Goal: Information Seeking & Learning: Learn about a topic

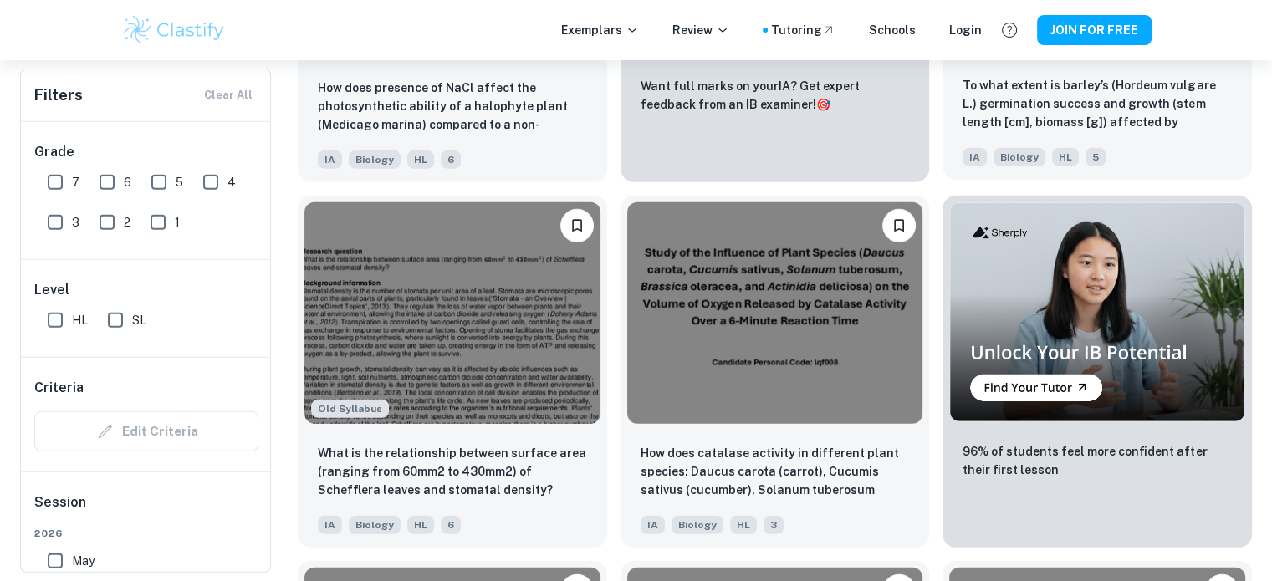
scroll to position [4851, 0]
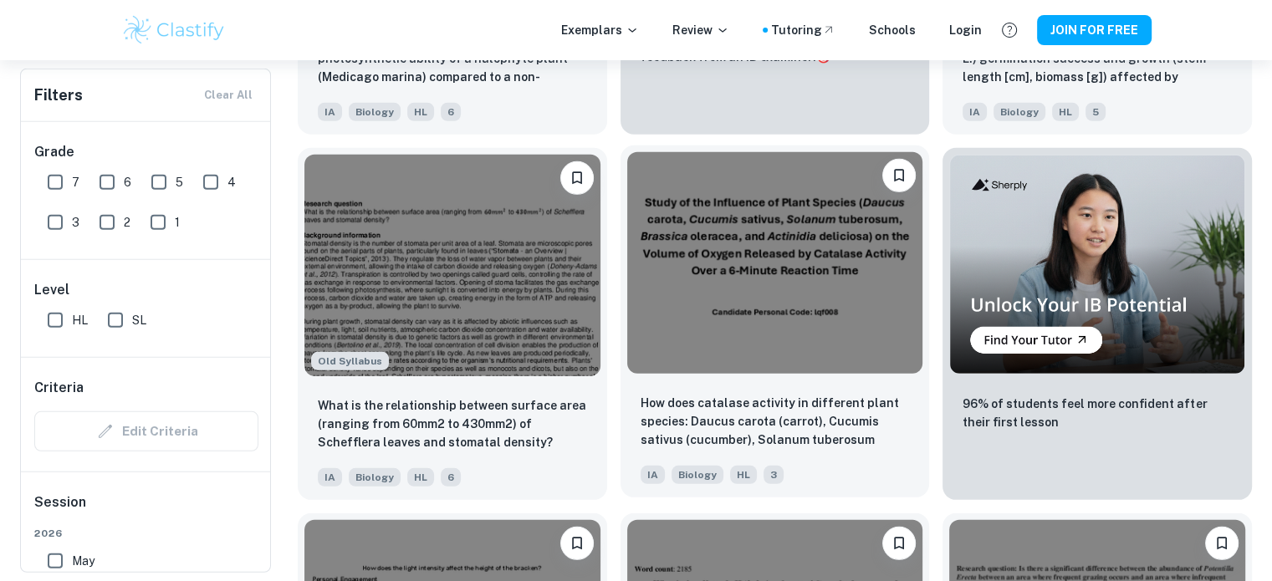
click at [776, 335] on img at bounding box center [775, 263] width 296 height 222
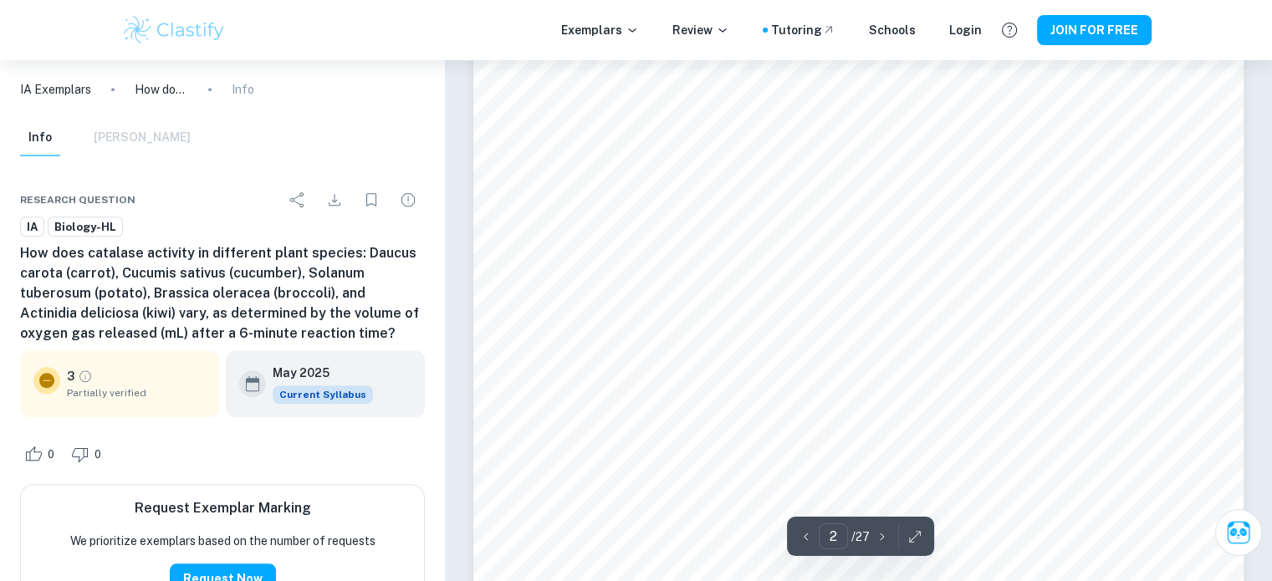
scroll to position [1171, 0]
type input "8"
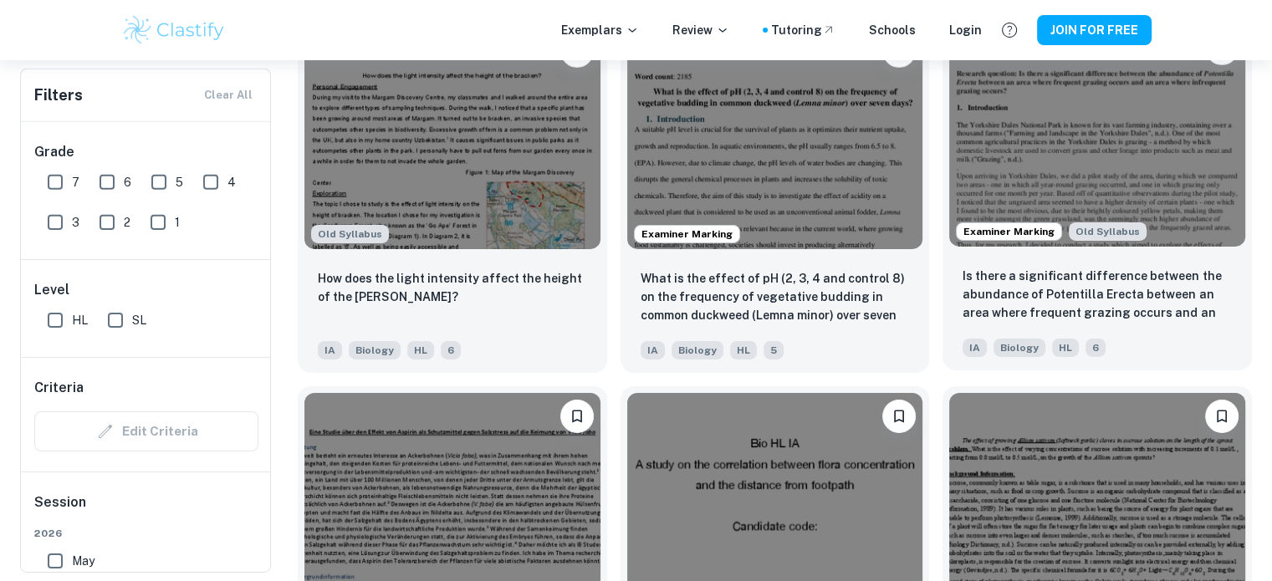
scroll to position [5353, 0]
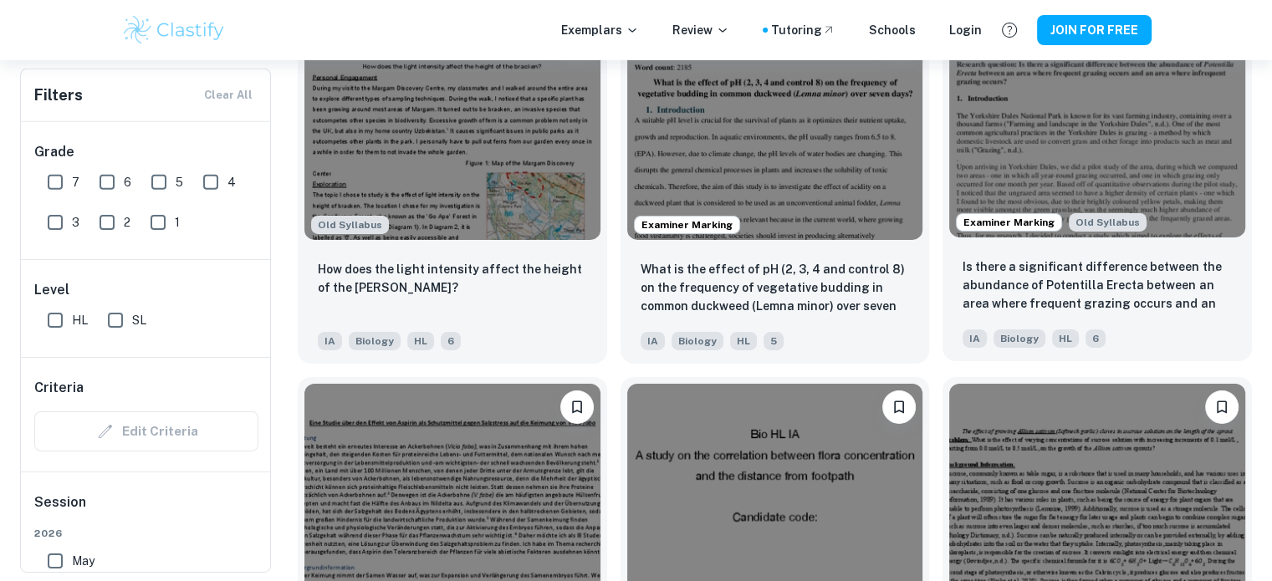
click at [1065, 156] on img at bounding box center [1097, 127] width 296 height 222
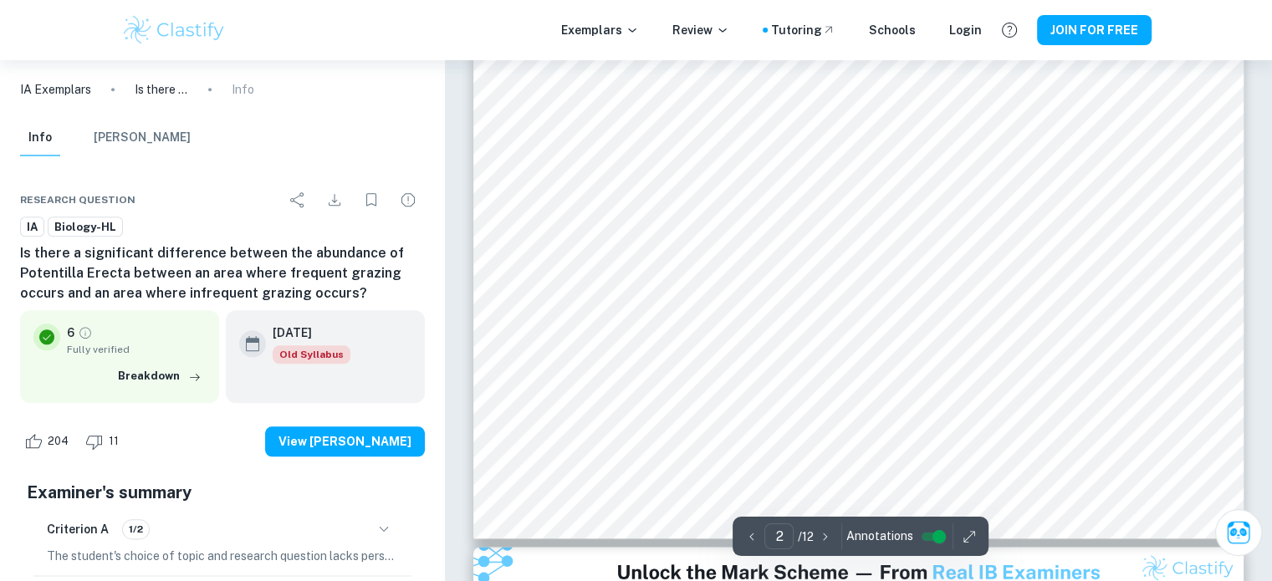
scroll to position [1757, 0]
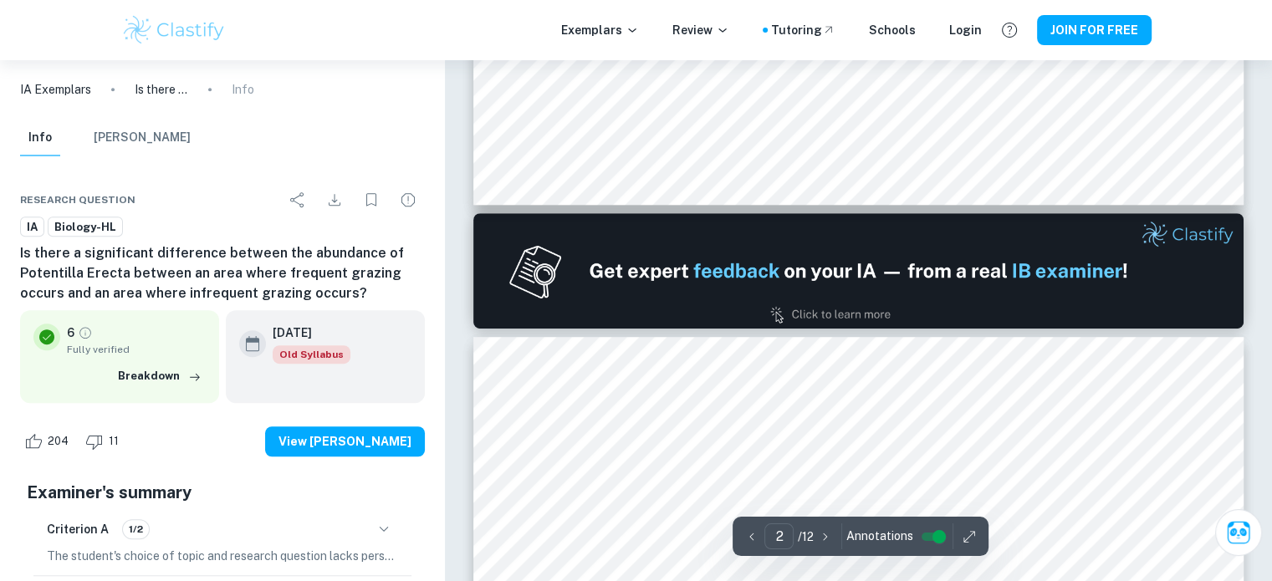
type input "1"
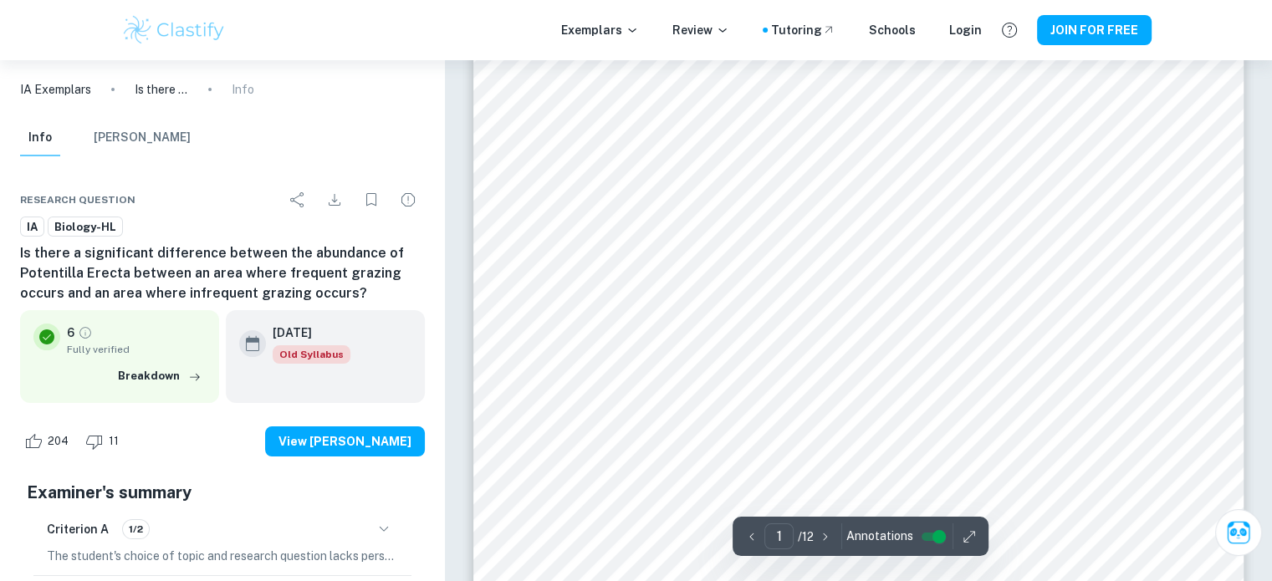
scroll to position [0, 0]
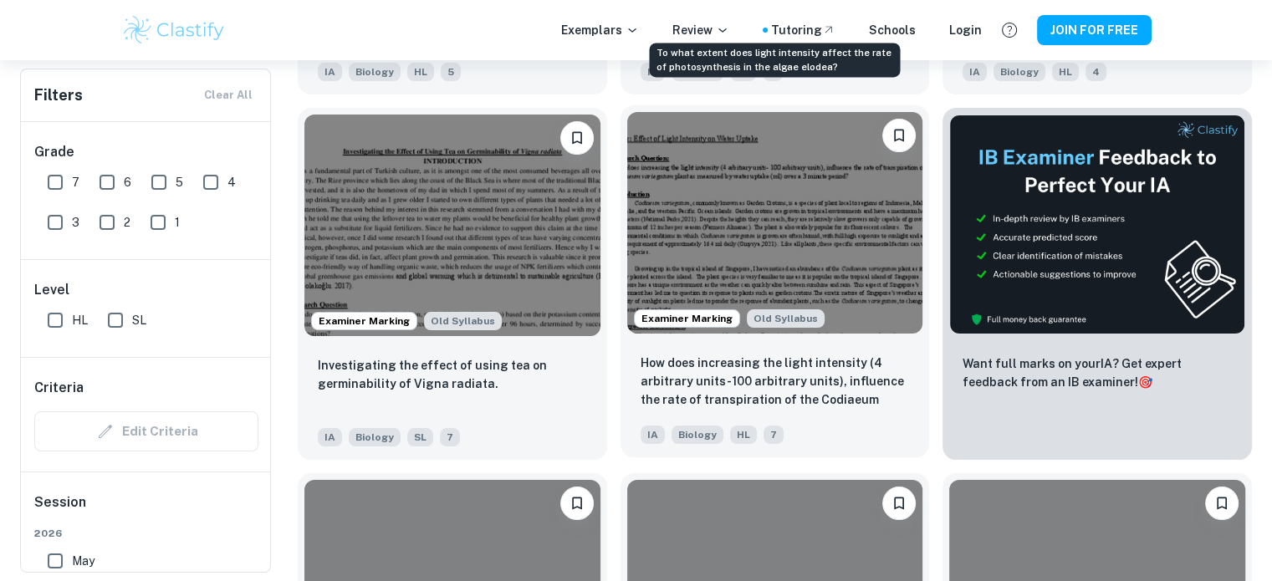
scroll to position [6357, 0]
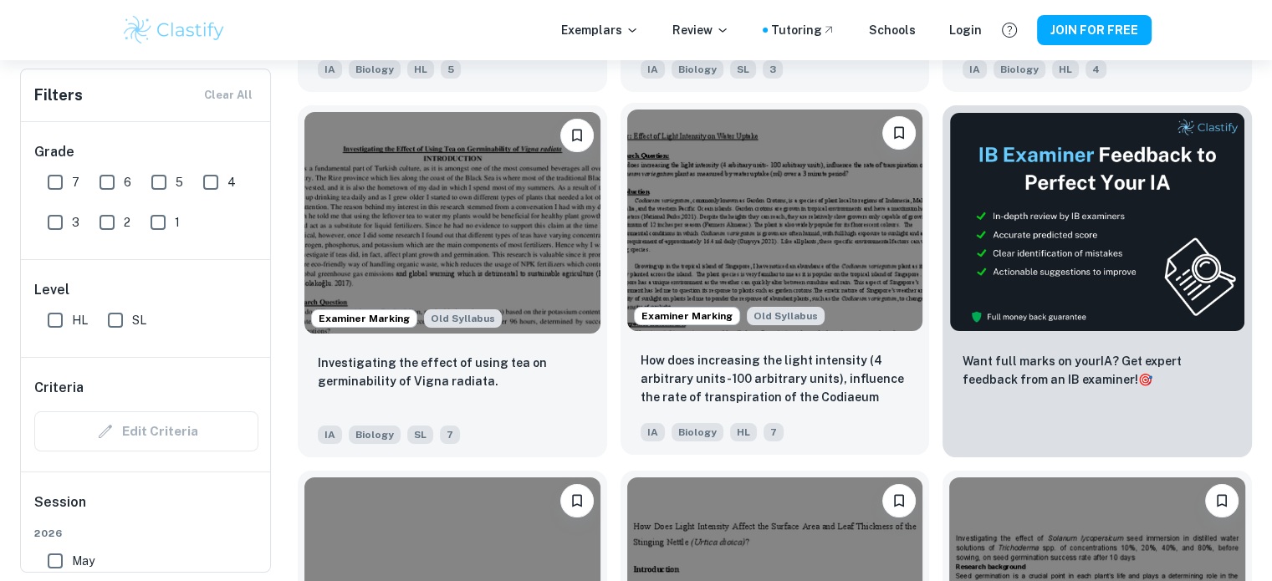
click at [743, 271] on img at bounding box center [775, 221] width 296 height 222
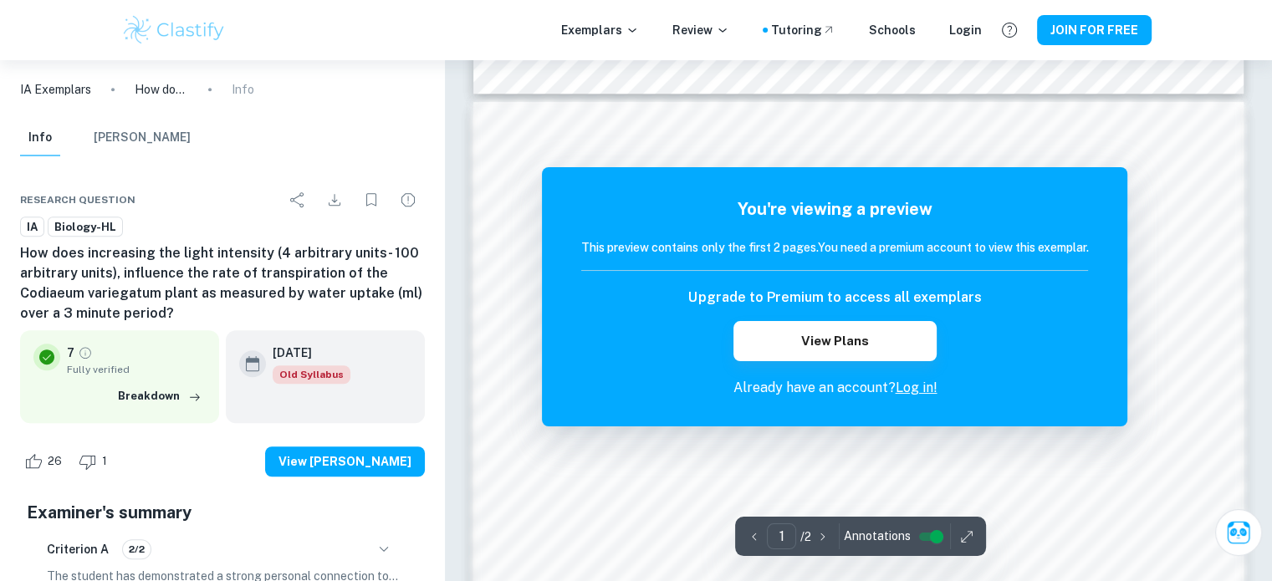
scroll to position [1087, 0]
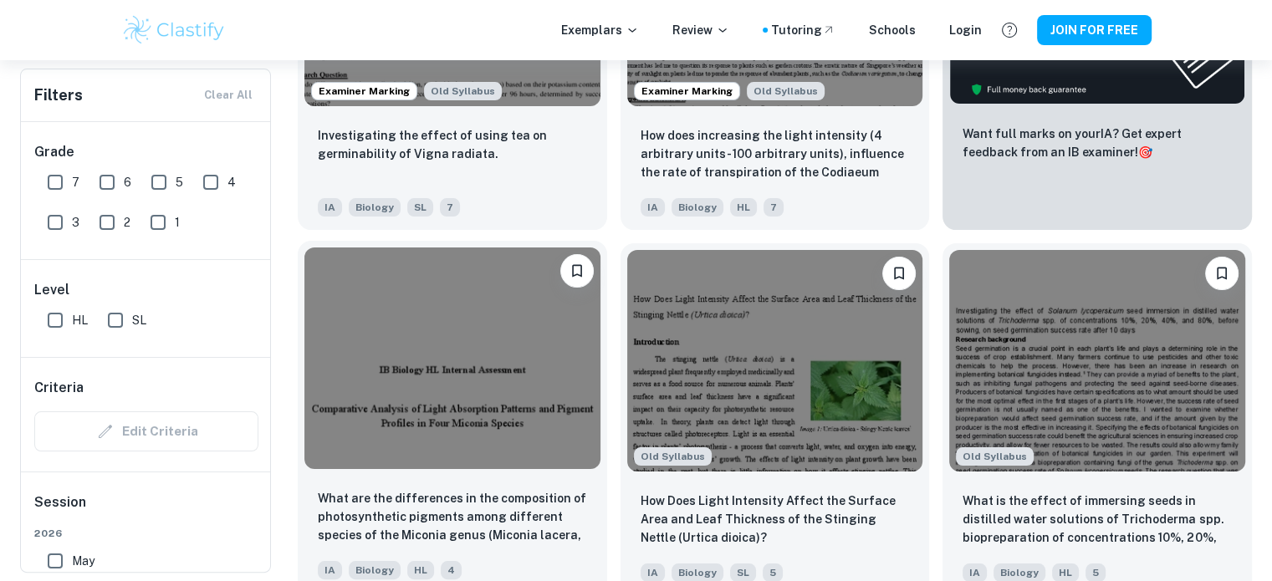
scroll to position [6608, 0]
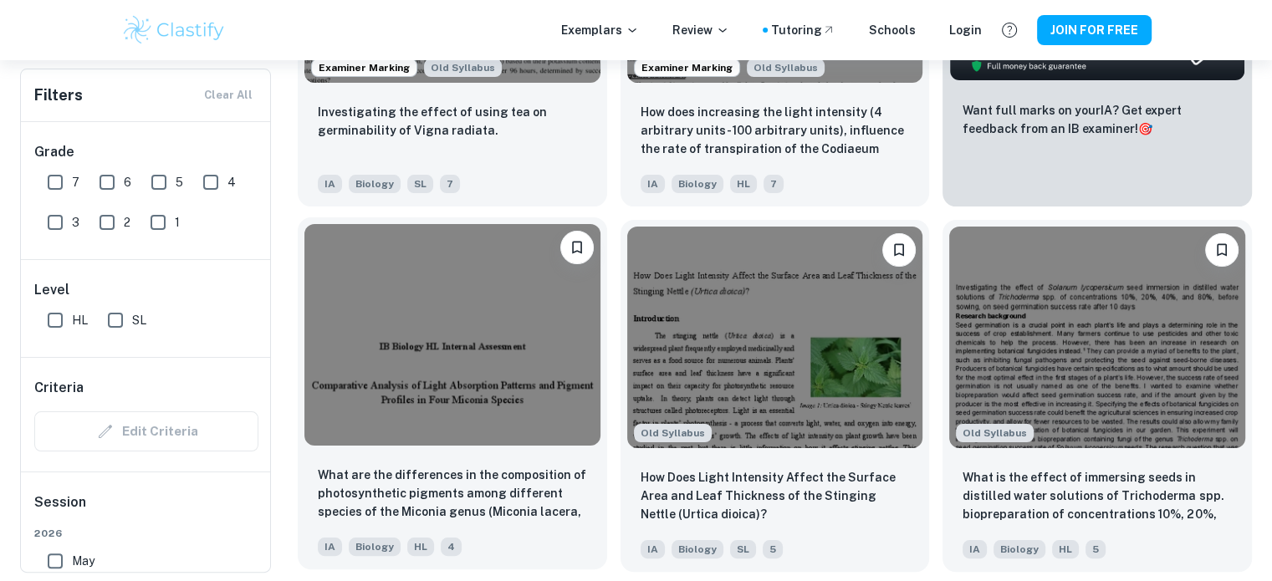
click at [463, 407] on img at bounding box center [452, 335] width 296 height 222
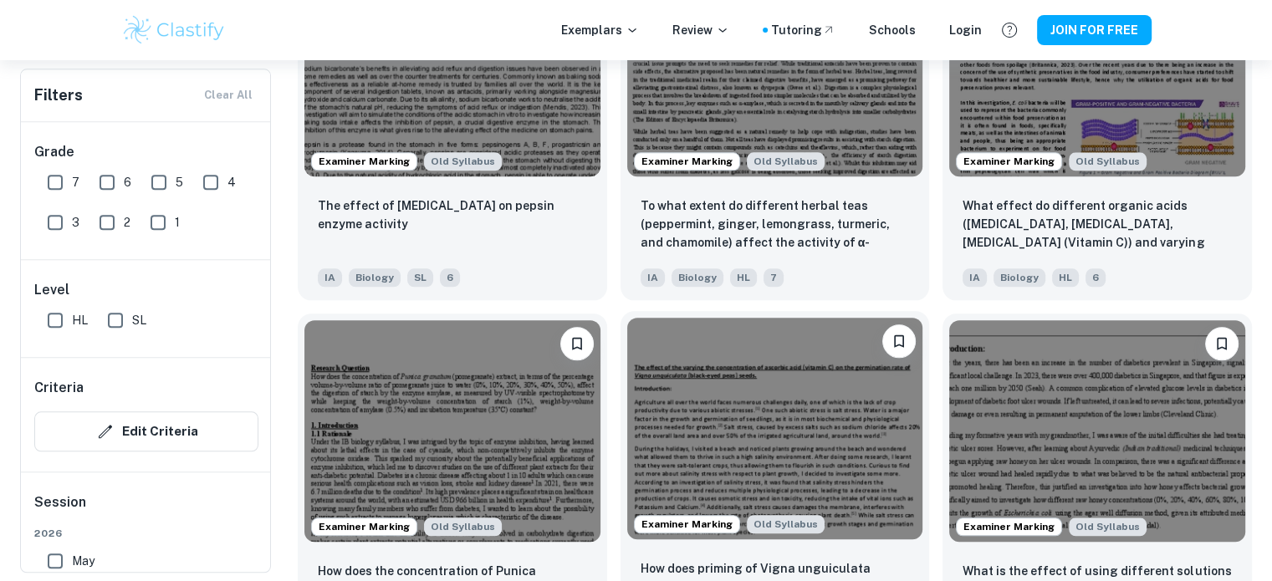
scroll to position [1757, 0]
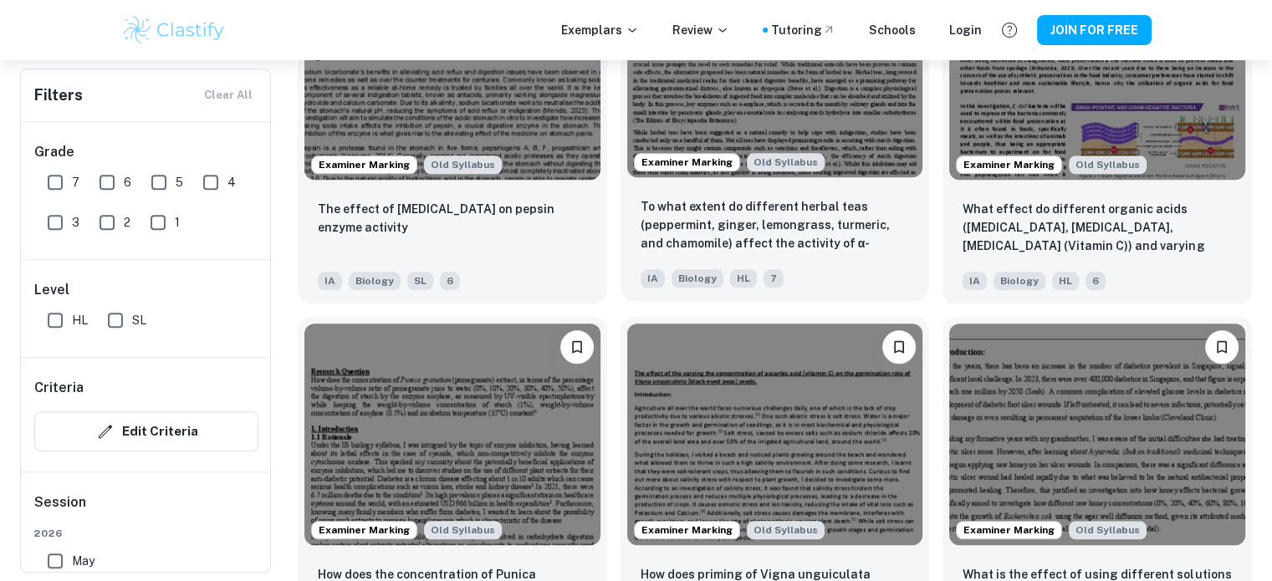
click at [843, 123] on img at bounding box center [775, 67] width 296 height 222
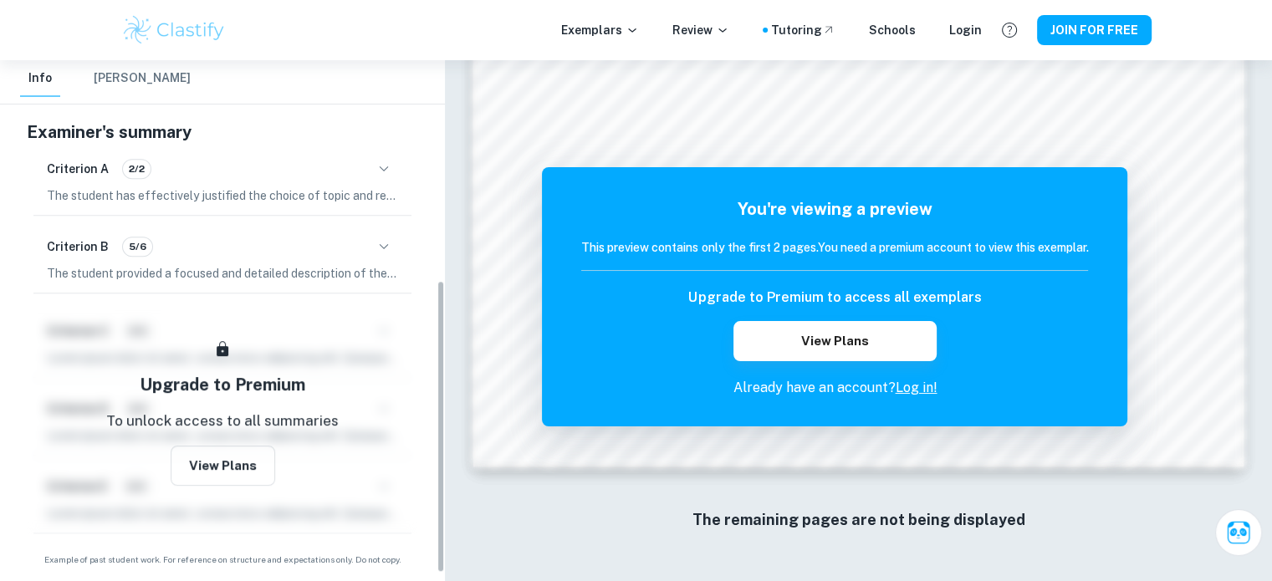
scroll to position [405, 0]
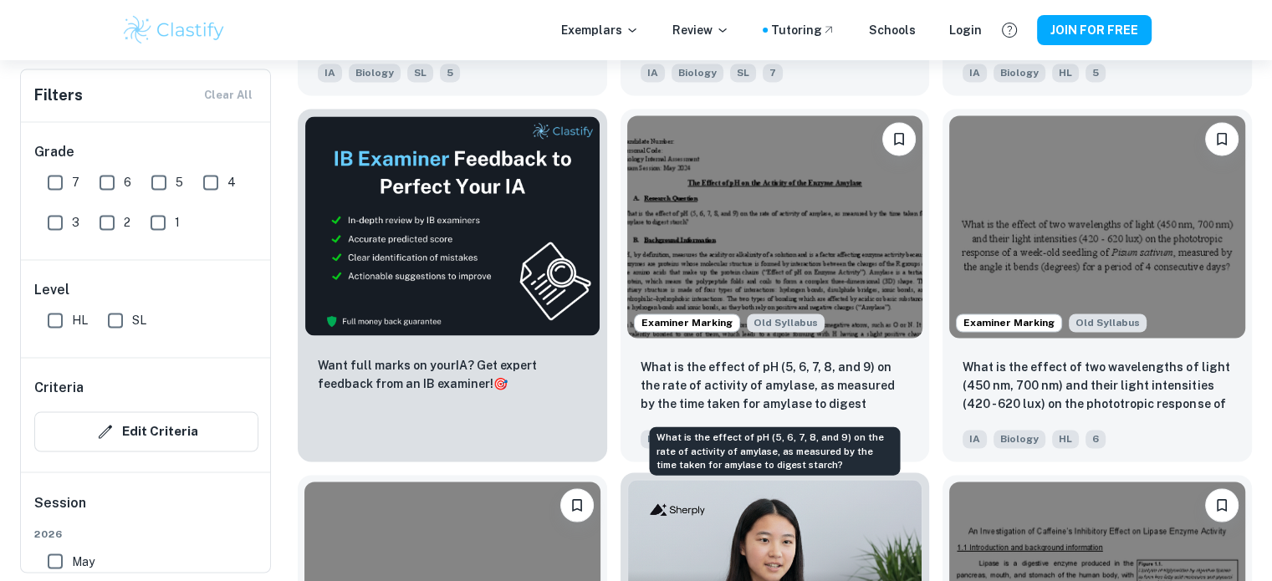
scroll to position [2844, 0]
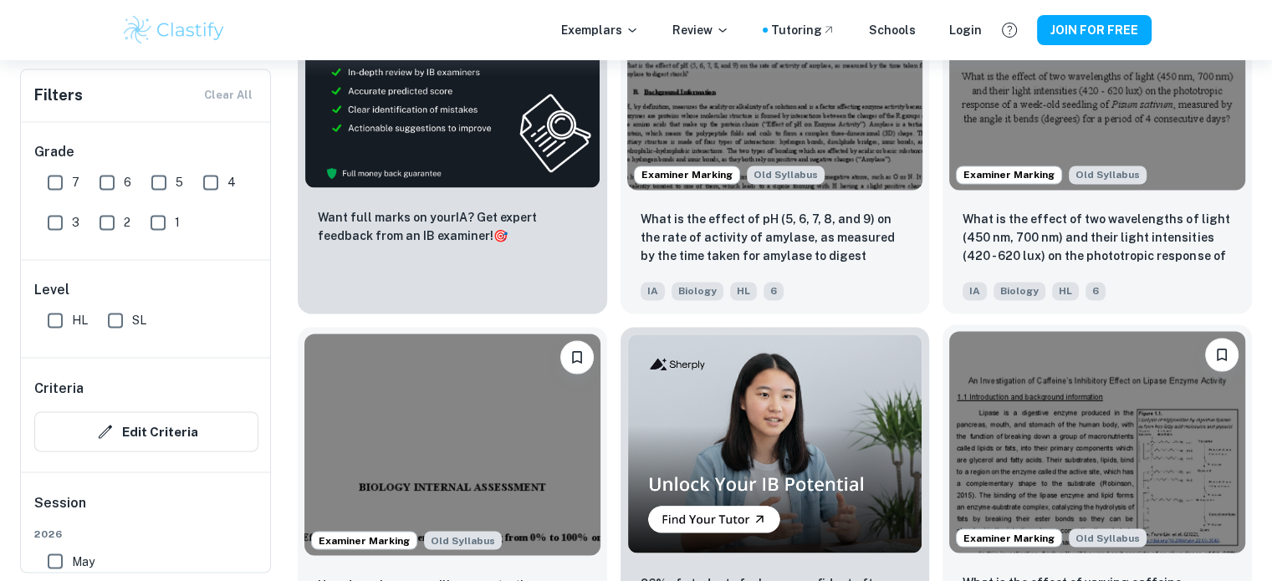
click at [1002, 471] on img at bounding box center [1097, 442] width 296 height 222
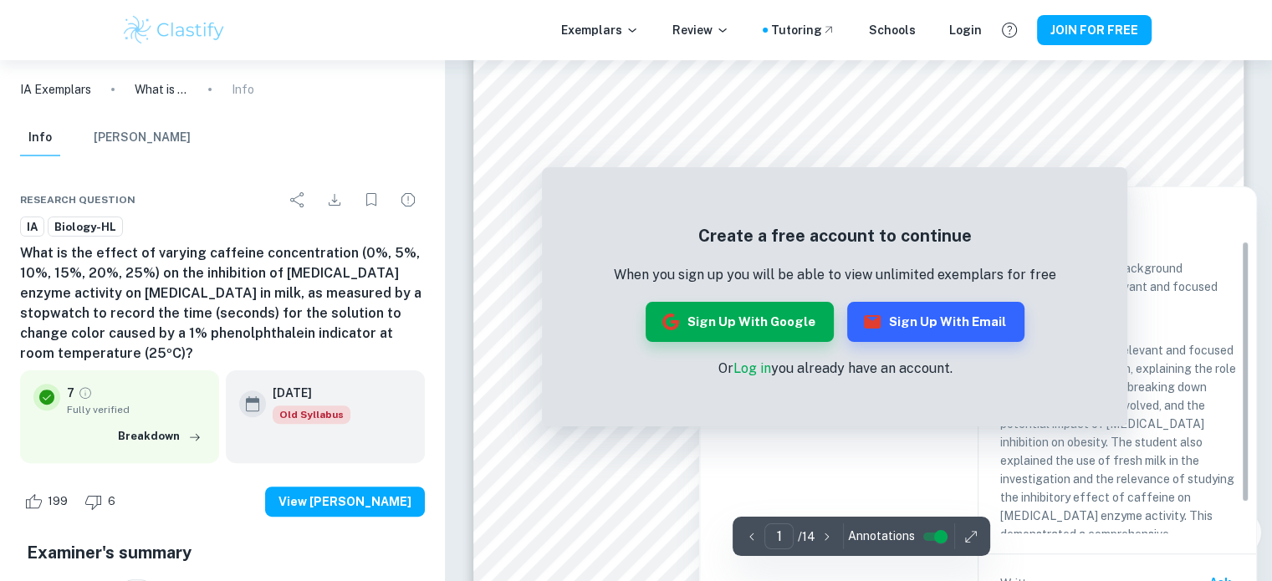
scroll to position [418, 0]
